Goal: Transaction & Acquisition: Purchase product/service

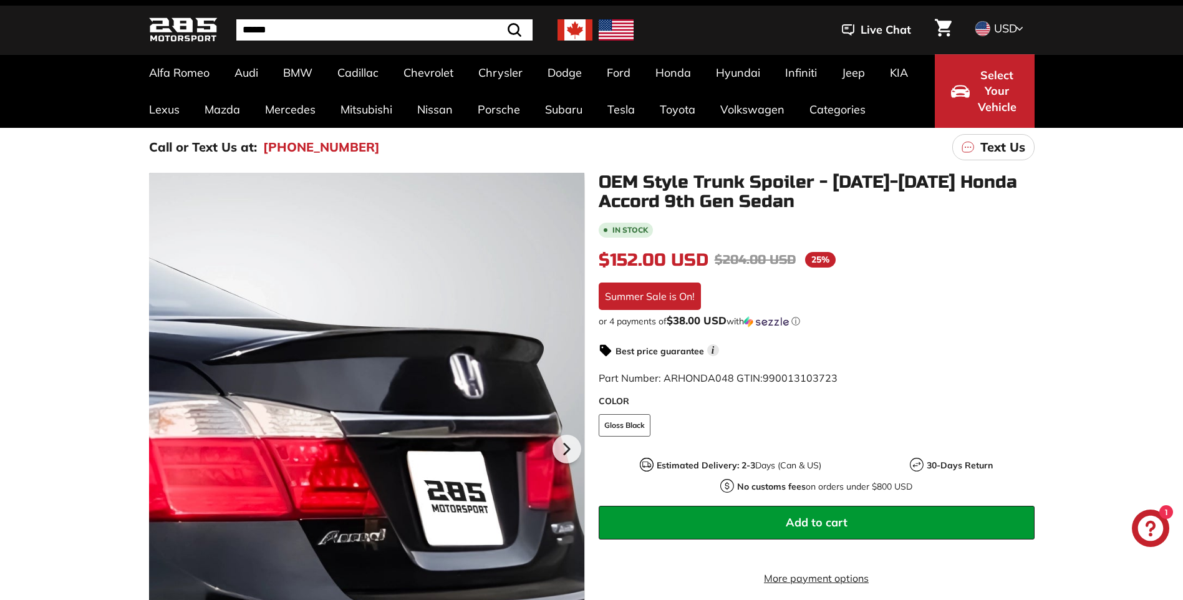
scroll to position [62, 0]
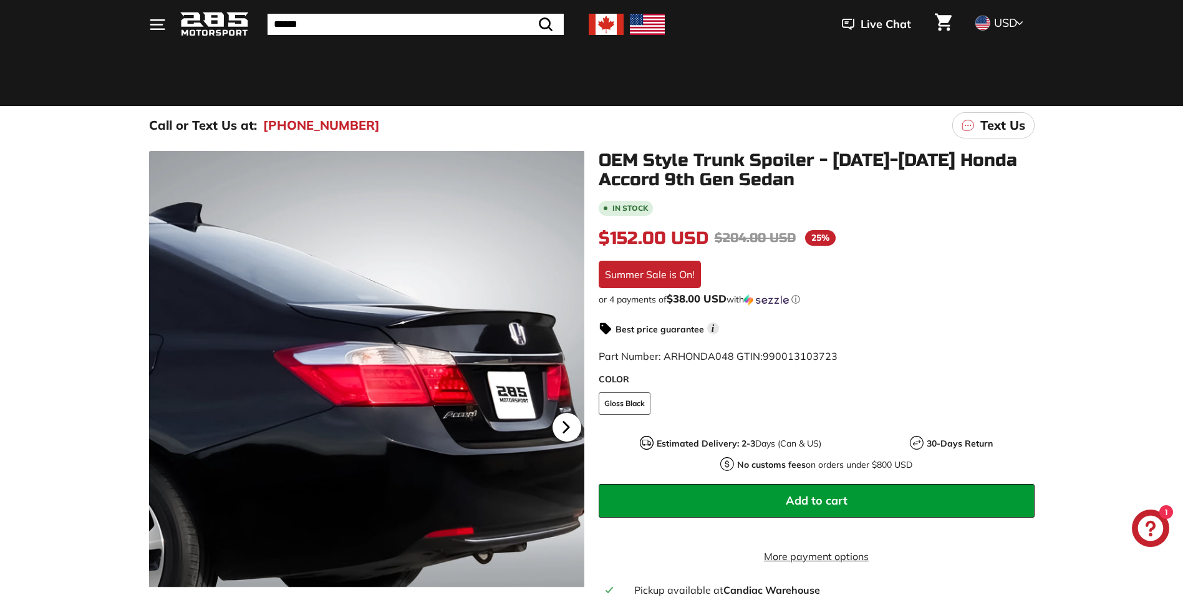
click at [566, 429] on icon at bounding box center [565, 427] width 5 height 11
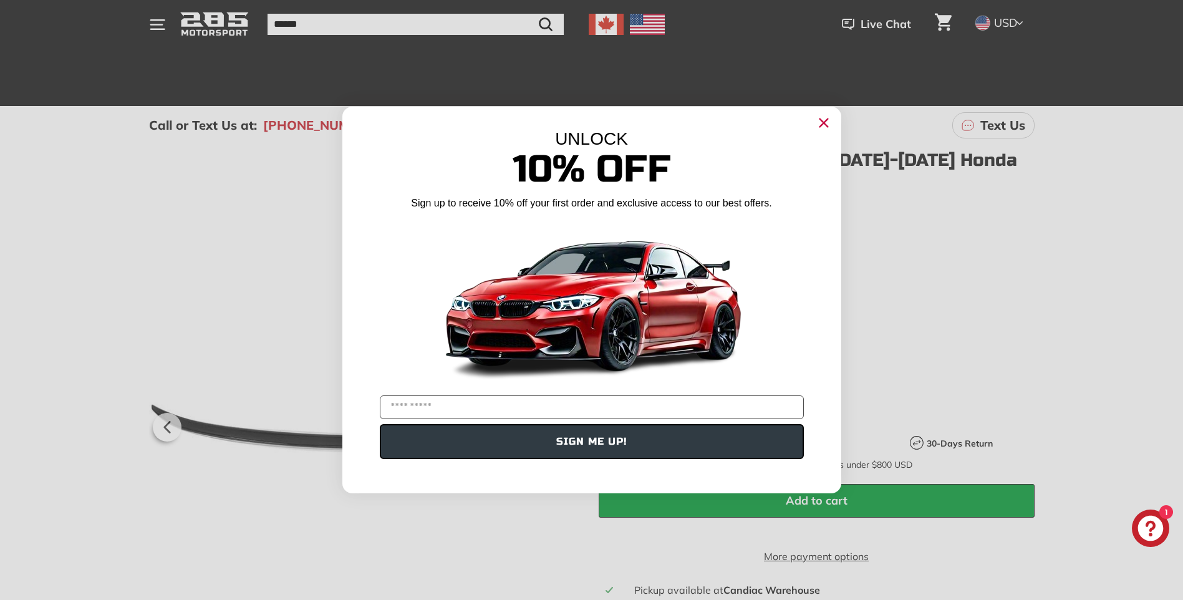
click at [822, 124] on icon "Close dialog" at bounding box center [824, 123] width 8 height 8
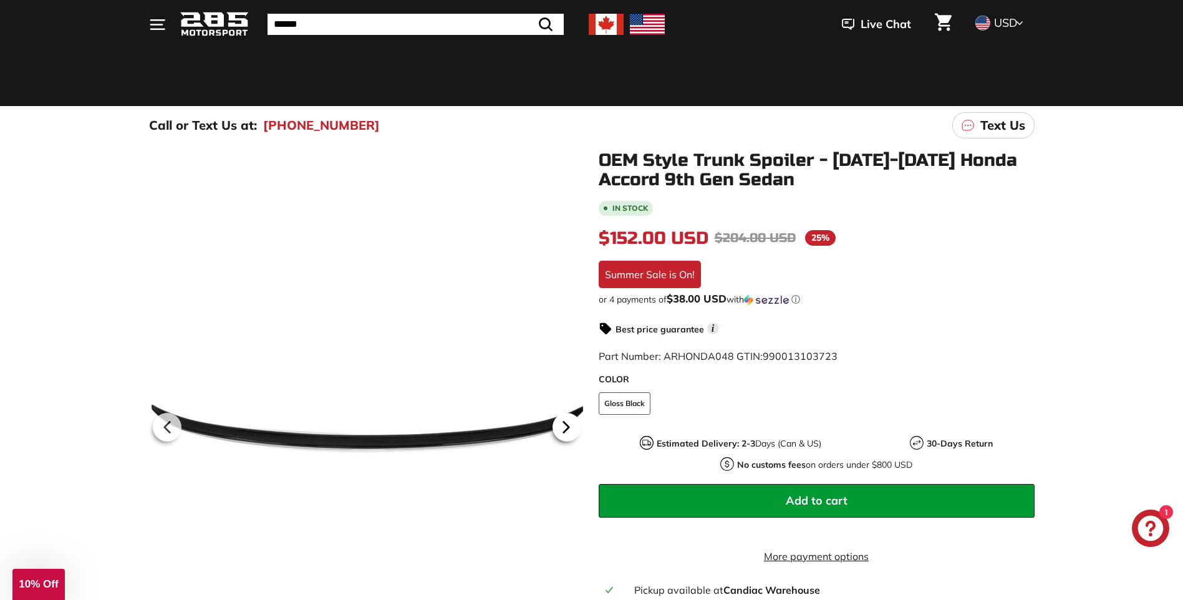
click at [566, 426] on icon at bounding box center [565, 427] width 5 height 11
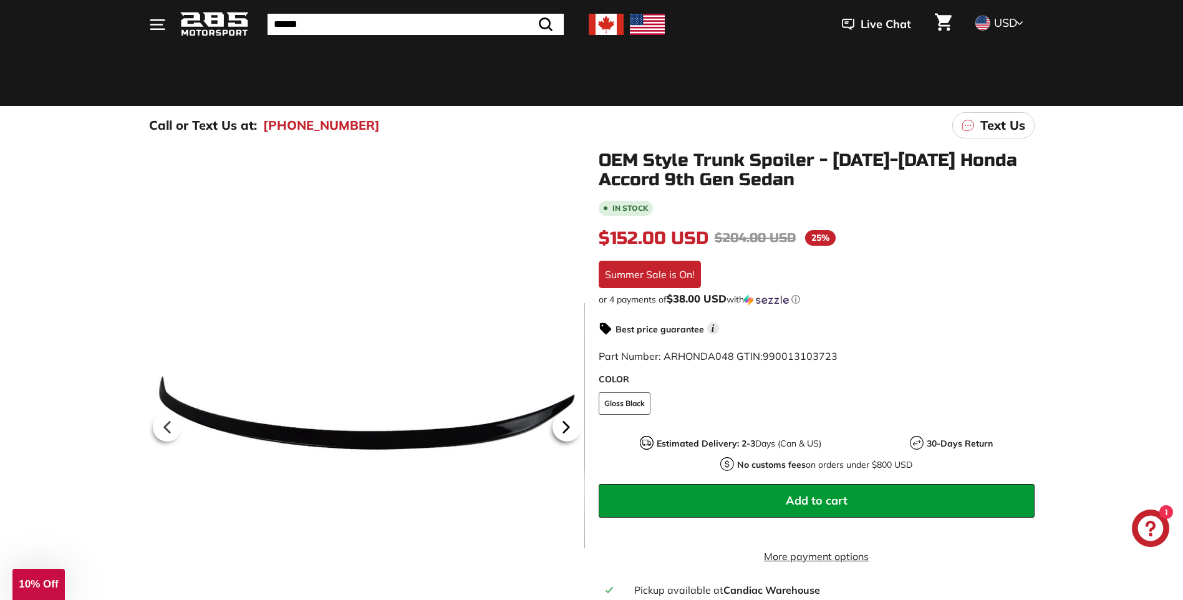
click at [566, 426] on icon at bounding box center [565, 427] width 5 height 11
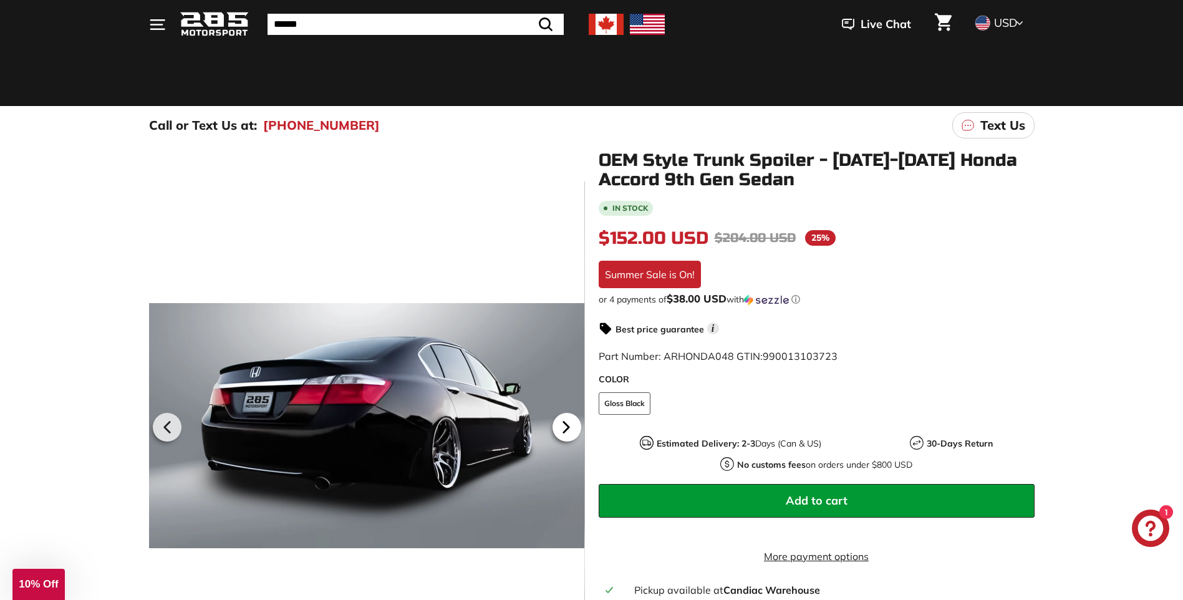
click at [566, 426] on icon at bounding box center [565, 427] width 5 height 11
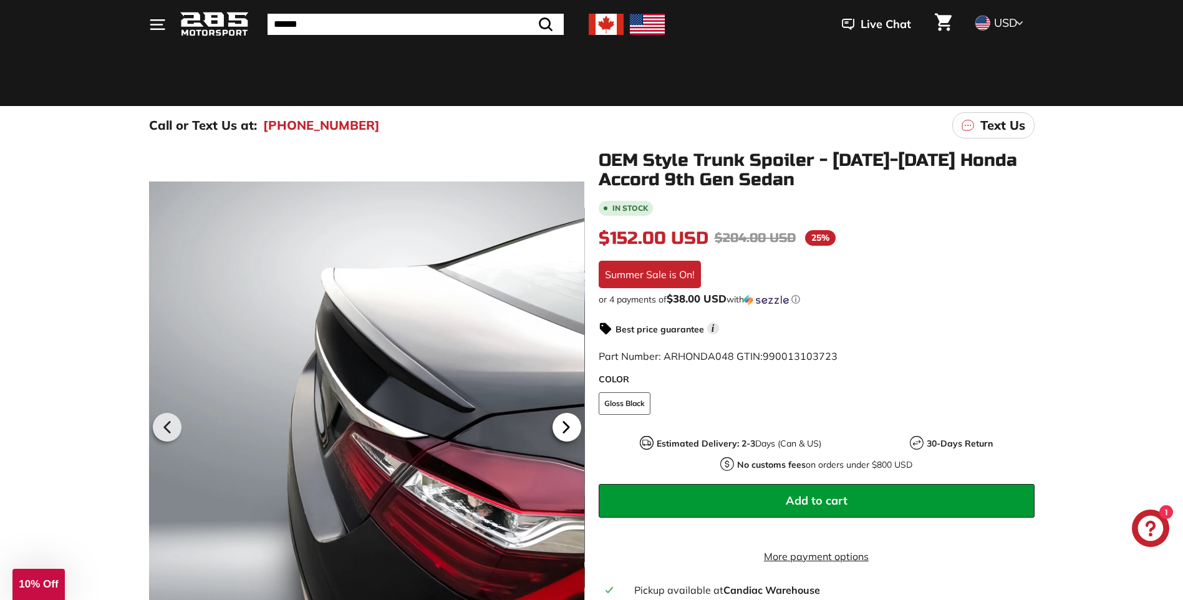
click at [566, 426] on icon at bounding box center [565, 427] width 5 height 11
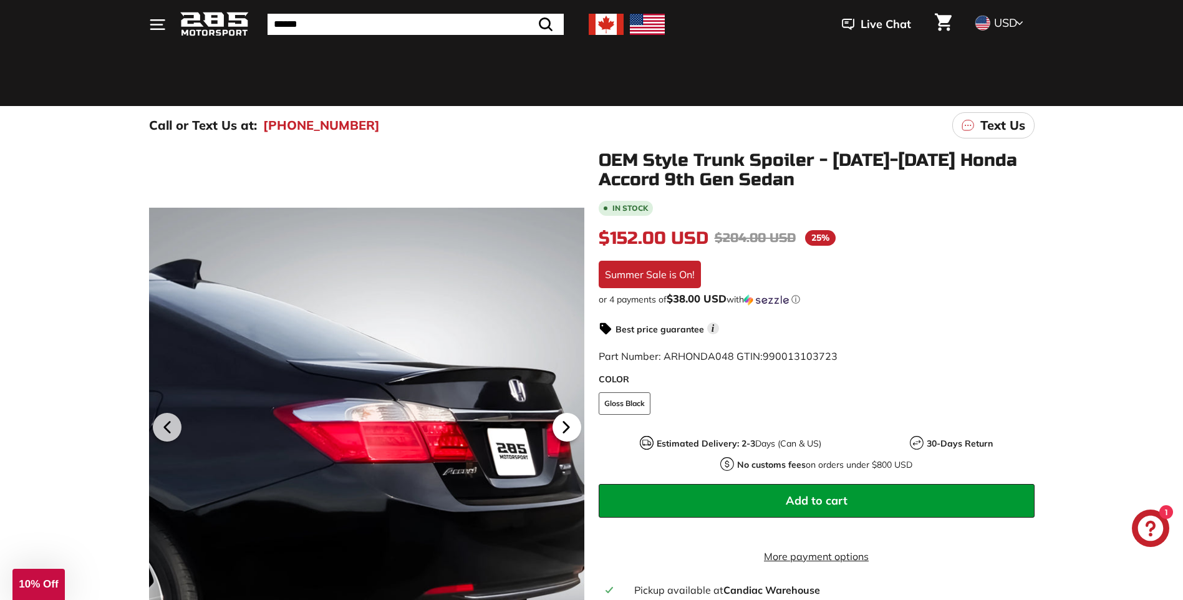
scroll to position [0, 109]
click at [566, 426] on icon at bounding box center [565, 427] width 5 height 11
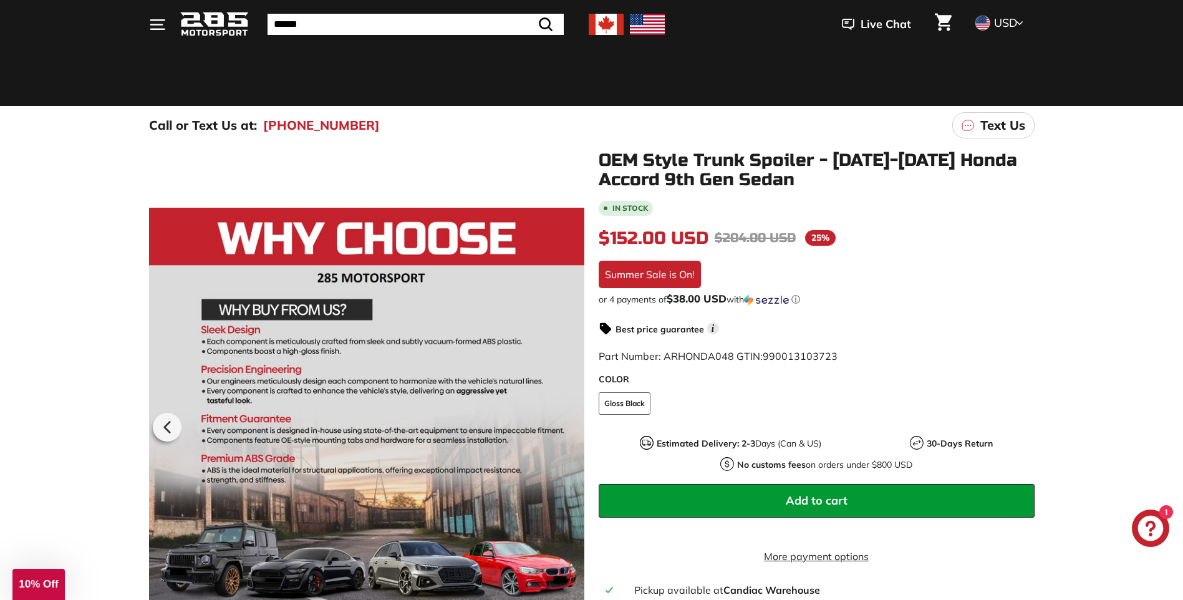
click at [566, 426] on div at bounding box center [366, 425] width 436 height 549
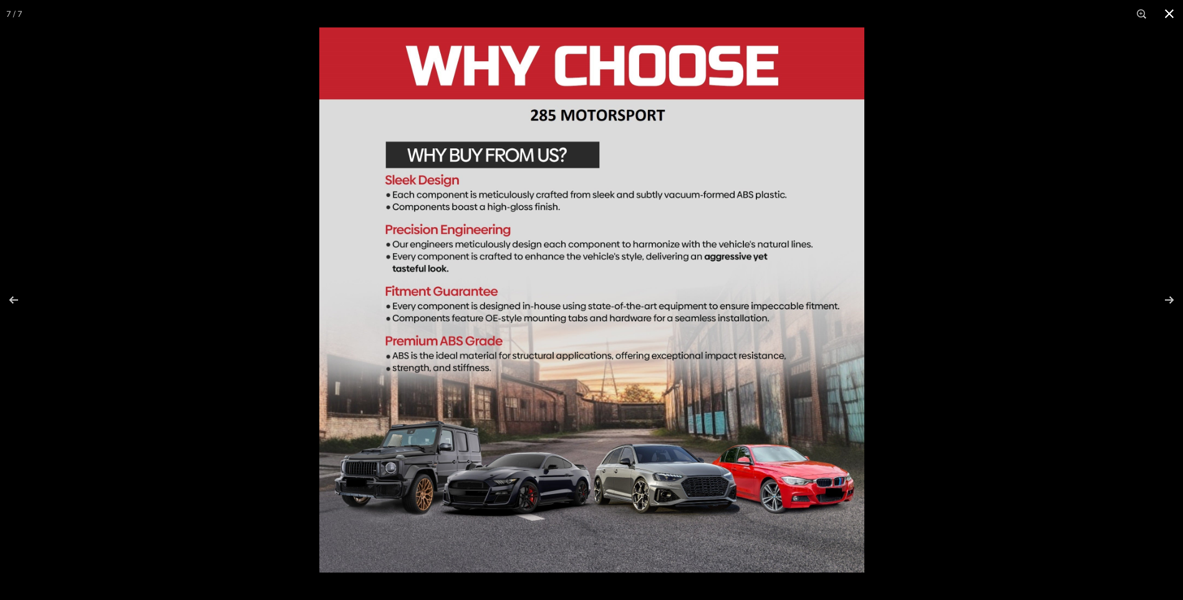
click at [1168, 10] on button at bounding box center [1169, 13] width 27 height 27
